Goal: Task Accomplishment & Management: Use online tool/utility

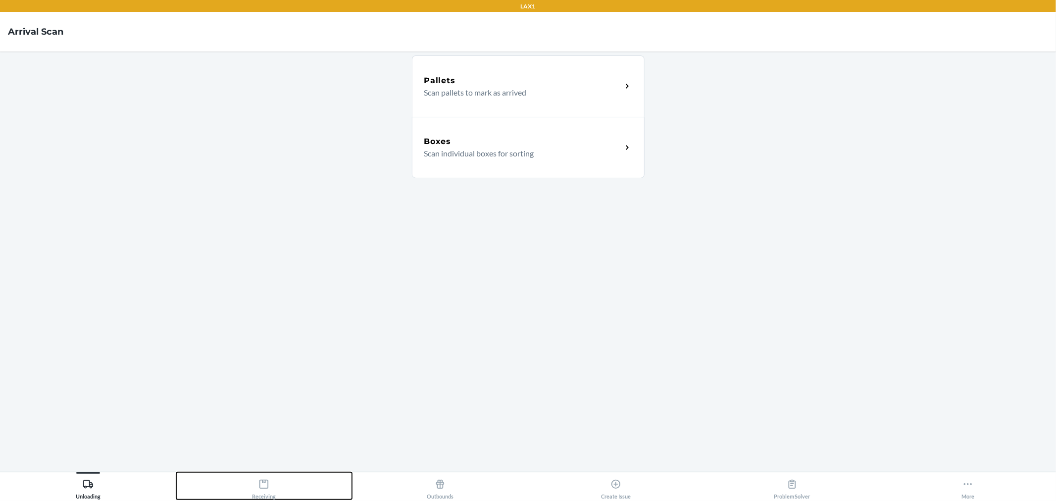
click at [263, 480] on icon at bounding box center [263, 484] width 9 height 9
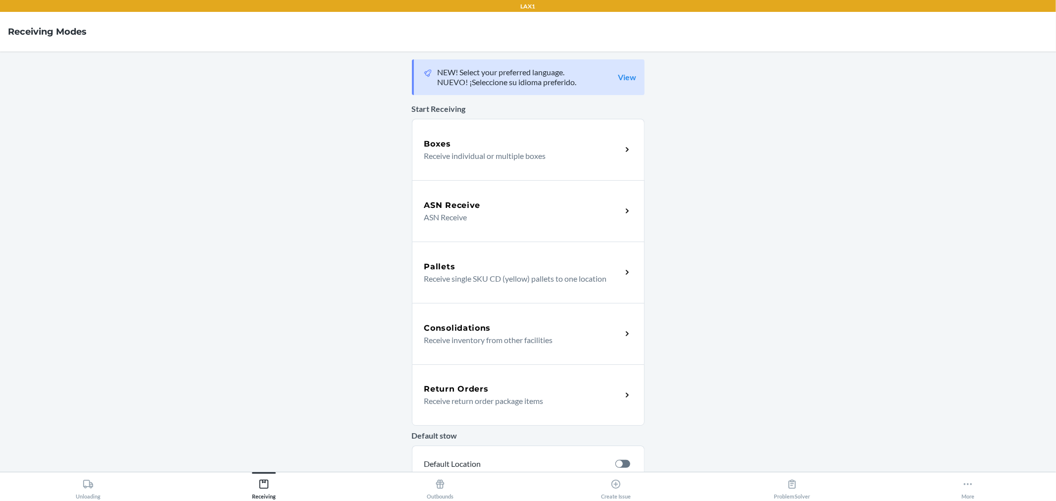
click at [476, 219] on p "ASN Receive" at bounding box center [519, 217] width 190 height 12
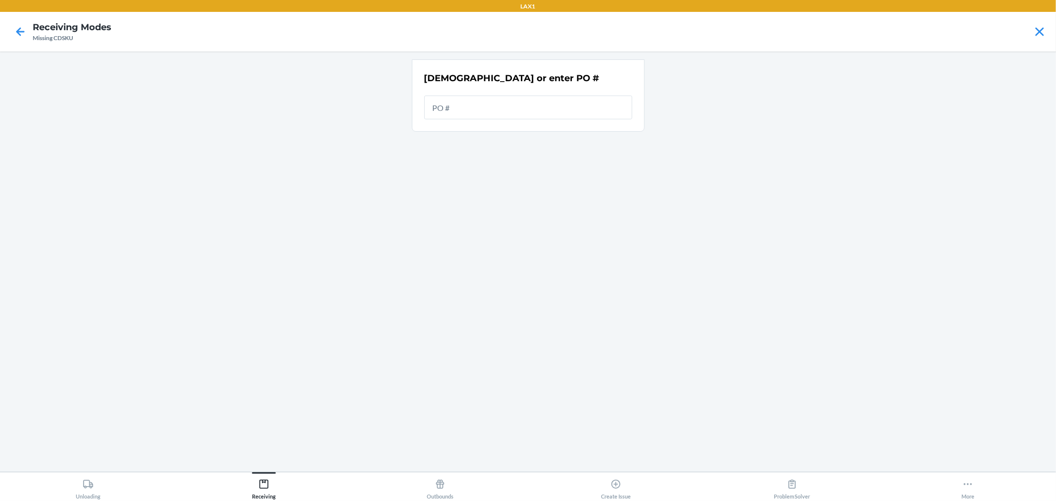
click at [487, 107] on input "text" at bounding box center [528, 108] width 208 height 24
click at [297, 284] on main "[DEMOGRAPHIC_DATA] or enter PO #" at bounding box center [528, 261] width 1056 height 420
click at [543, 112] on input "text" at bounding box center [528, 108] width 208 height 24
type input "9937441"
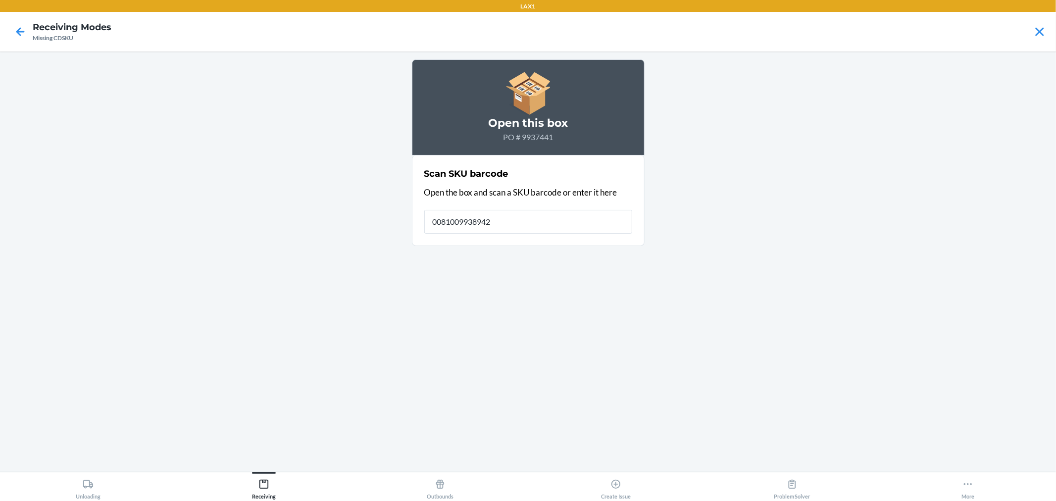
type input "00810099389425"
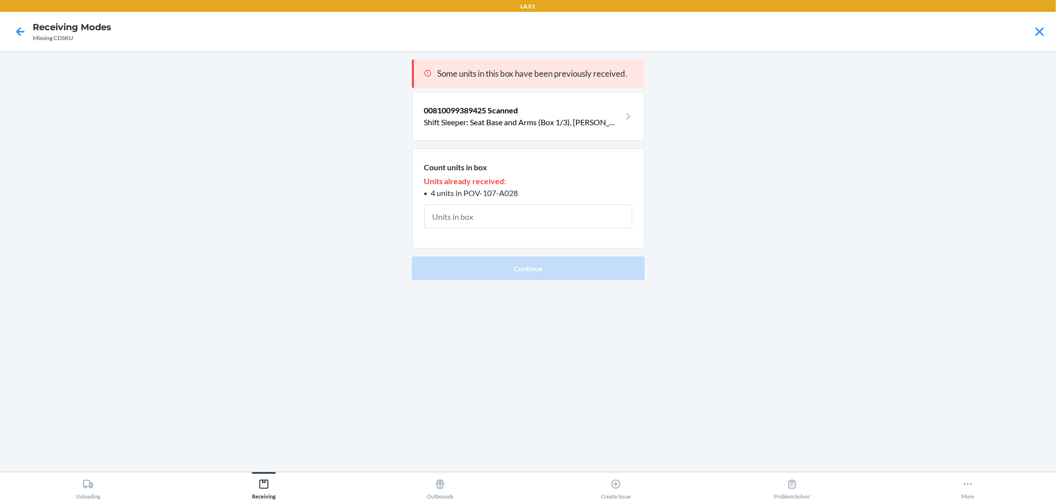
type input "1"
click button "Continue" at bounding box center [528, 268] width 233 height 24
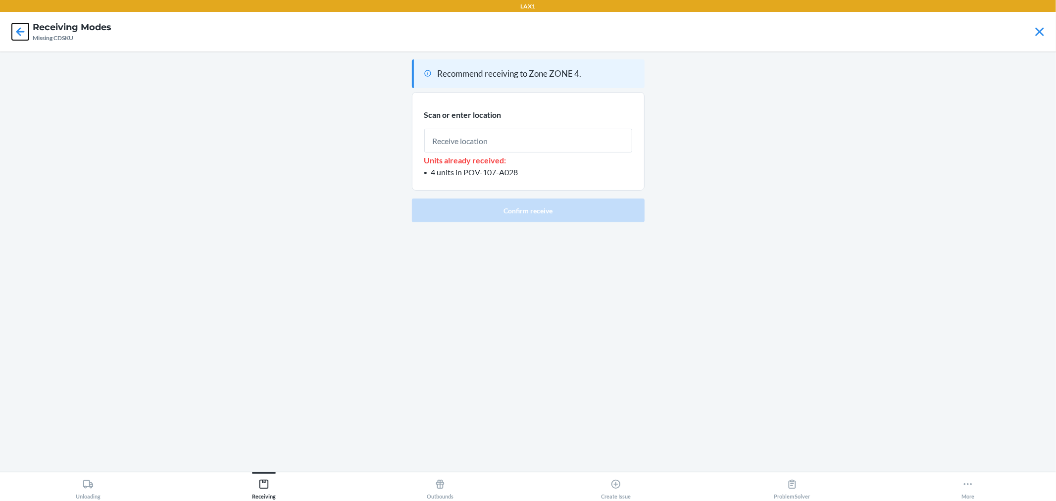
click at [24, 35] on icon at bounding box center [20, 31] width 17 height 17
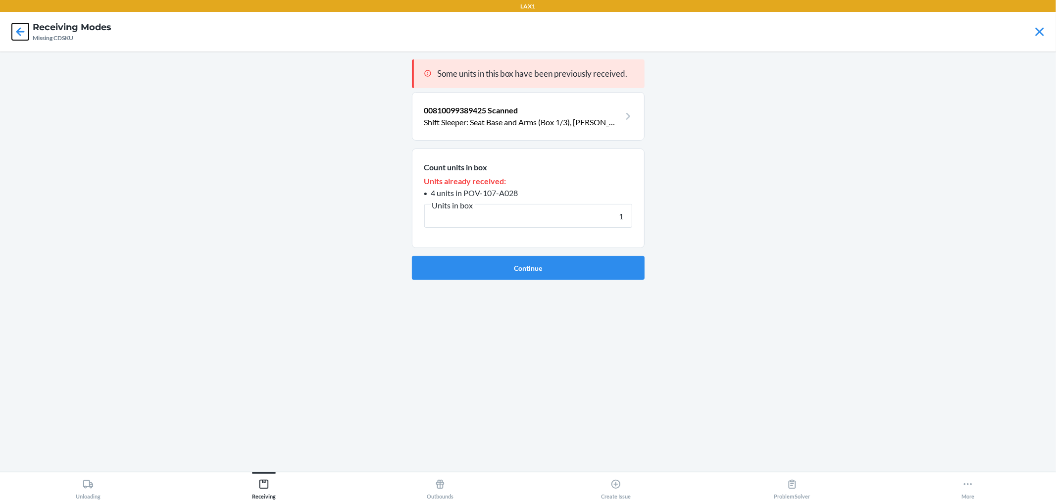
click at [24, 35] on icon at bounding box center [20, 31] width 17 height 17
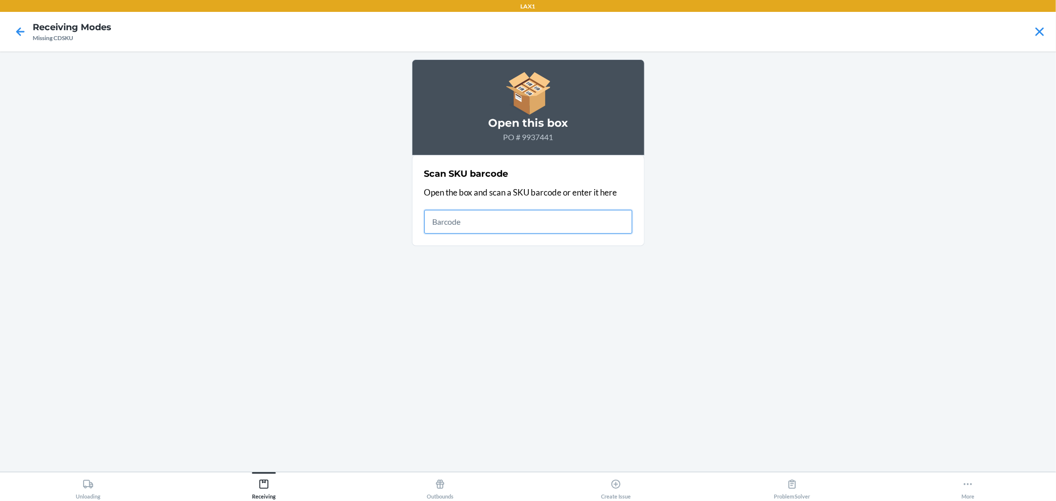
click at [24, 35] on icon at bounding box center [20, 31] width 17 height 17
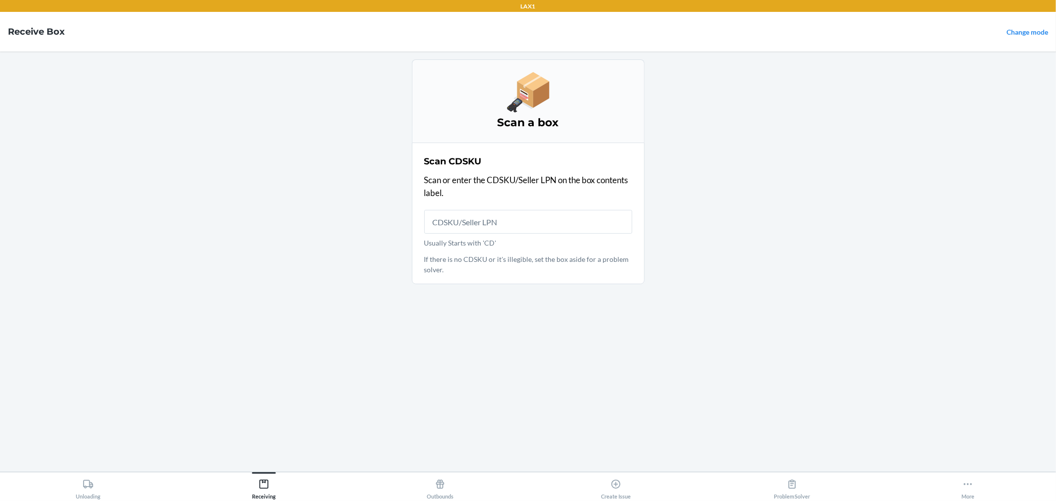
click at [95, 167] on main "Scan a box Scan CDSKU Scan or enter the CDSKU/Seller LPN on the box contents la…" at bounding box center [528, 261] width 1056 height 420
